Goal: Task Accomplishment & Management: Complete application form

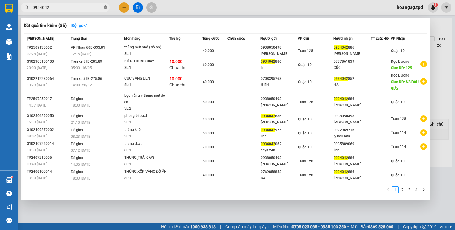
click at [107, 6] on icon "close-circle" at bounding box center [106, 7] width 4 height 4
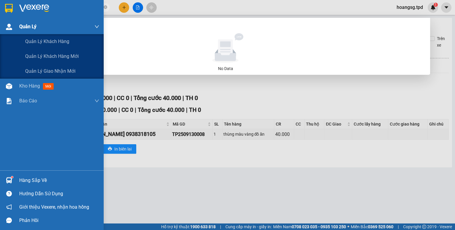
drag, startPoint x: 81, startPoint y: 7, endPoint x: 0, endPoint y: 30, distance: 83.8
click at [0, 29] on section "Kết quả tìm kiếm ( 0 ) Bộ lọc No Data 0346419724 hoangsg.tpd 1 Quản Lý Quản lý …" at bounding box center [227, 115] width 455 height 230
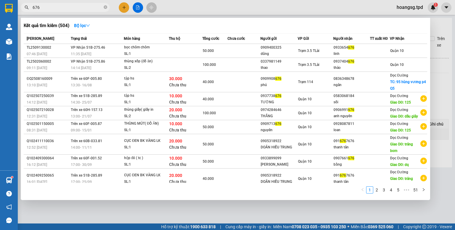
type input "676"
click at [442, 59] on div at bounding box center [227, 115] width 455 height 230
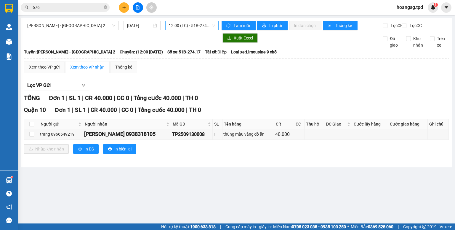
click at [210, 30] on div "12:00 (TC) - 51B-274.17" at bounding box center [192, 25] width 54 height 9
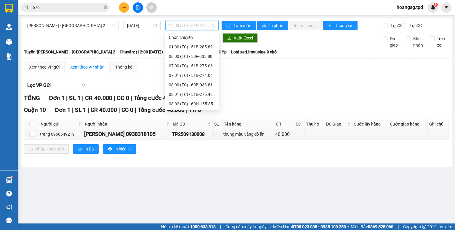
click at [204, 157] on div "13:00 (TC) - 51B-273.71" at bounding box center [192, 160] width 46 height 7
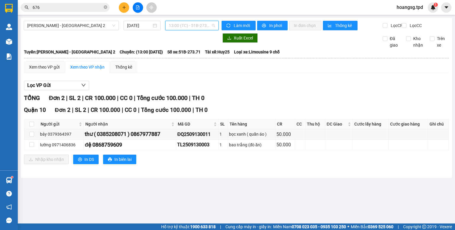
click at [209, 23] on span "13:00 (TC) - 51B-273.71" at bounding box center [192, 25] width 47 height 9
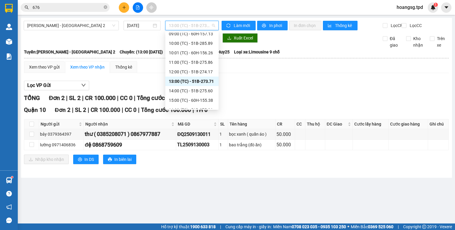
scroll to position [85, 0]
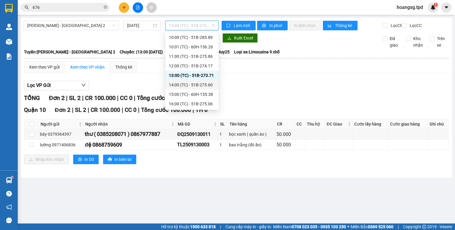
click at [203, 84] on div "14:00 (TC) - 51B-275.60" at bounding box center [192, 84] width 46 height 7
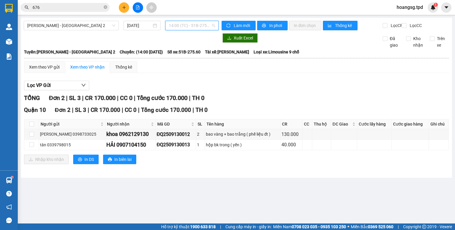
click at [200, 26] on span "14:00 (TC) - 51B-275.60" at bounding box center [192, 25] width 47 height 9
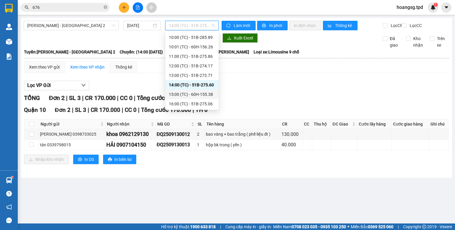
click at [198, 98] on div "15:00 (TC) - 60H-155.38" at bounding box center [191, 93] width 53 height 9
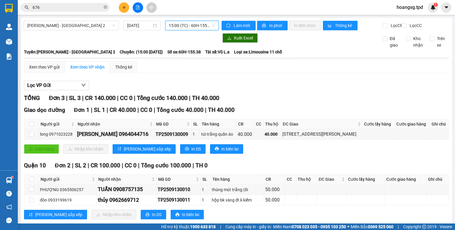
click at [202, 25] on span "15:00 (TC) - 60H-155.38" at bounding box center [192, 25] width 47 height 9
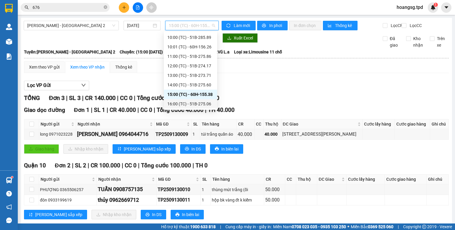
click at [197, 108] on body "Kết quả tìm kiếm ( 504 ) Bộ lọc Mã ĐH Trạng thái Món hàng Thu hộ Tổng cước Chưa…" at bounding box center [227, 115] width 455 height 230
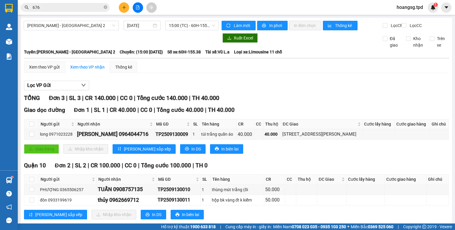
click at [198, 30] on div "[PERSON_NAME] - [GEOGRAPHIC_DATA] 2 [DATE] 15:00 (TC) - 60H-155.38" at bounding box center [121, 25] width 195 height 9
click at [200, 26] on span "15:00 (TC) - 60H-155.38" at bounding box center [192, 25] width 47 height 9
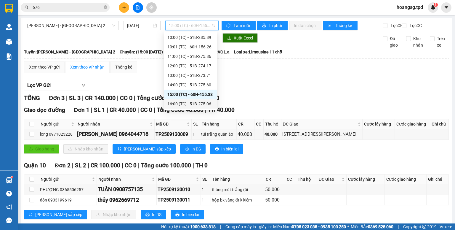
click at [194, 106] on div "16:00 (TC) - 51B-275.06" at bounding box center [190, 103] width 46 height 7
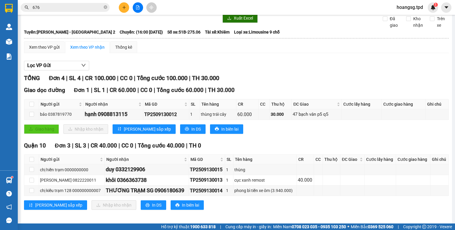
scroll to position [27, 0]
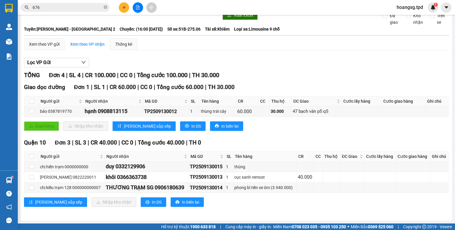
click at [122, 9] on button at bounding box center [124, 7] width 10 height 10
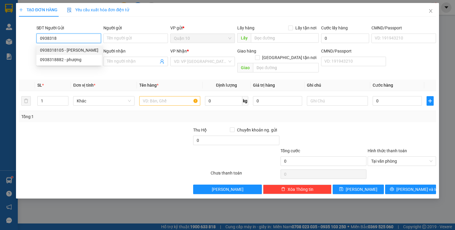
type input "0938318105"
type input "[PERSON_NAME]"
type input "05208310402"
type input "0909263291"
type input "VÕ MAI THỦY TRANG"
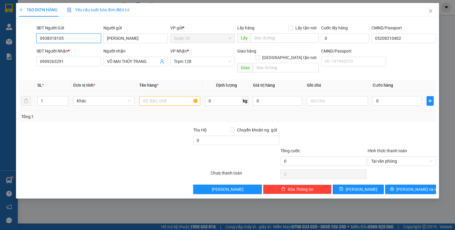
type input "0938318105"
click at [148, 96] on input "text" at bounding box center [169, 100] width 61 height 9
type input "hộp bk vàng (lk"
type input "4"
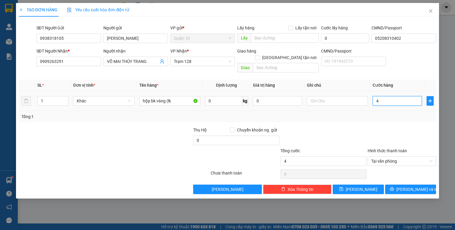
type input "40"
type input "40.000"
click at [278, 98] on input "0" at bounding box center [277, 100] width 49 height 9
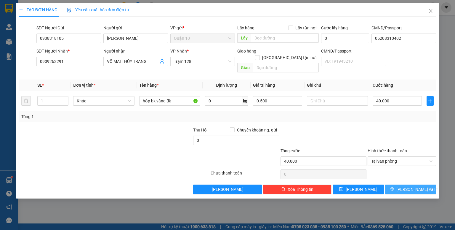
type input "500.000"
click at [405, 186] on span "[PERSON_NAME] và In" at bounding box center [417, 189] width 41 height 7
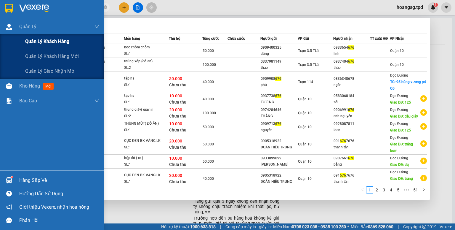
drag, startPoint x: 55, startPoint y: 6, endPoint x: 0, endPoint y: 41, distance: 65.4
click at [0, 40] on section "Kết quả tìm kiếm ( 504 ) Bộ lọc Mã ĐH Trạng thái Món hàng Thu hộ Tổng cước Chưa…" at bounding box center [227, 115] width 455 height 230
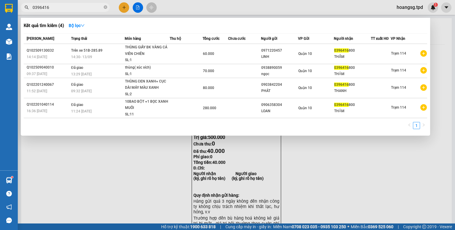
type input "0396416"
drag, startPoint x: 139, startPoint y: 174, endPoint x: 129, endPoint y: 165, distance: 13.6
click at [139, 174] on div at bounding box center [227, 115] width 455 height 230
